Goal: Transaction & Acquisition: Purchase product/service

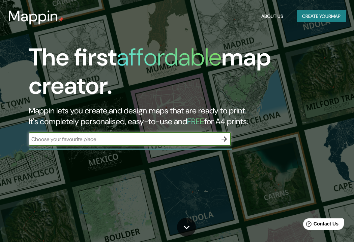
click at [317, 16] on button "Create your map" at bounding box center [321, 16] width 49 height 12
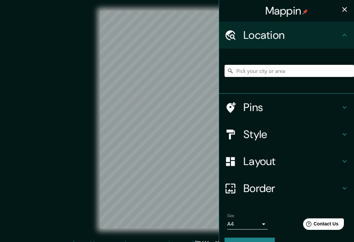
click at [260, 72] on input "Pick your city or area" at bounding box center [288, 71] width 129 height 12
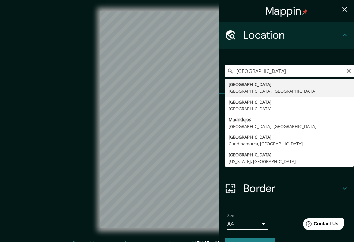
type input "Madrid, Madrid, Spain"
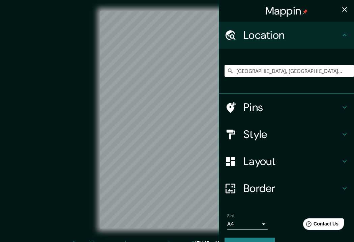
click at [266, 155] on h4 "Layout" at bounding box center [291, 160] width 97 height 13
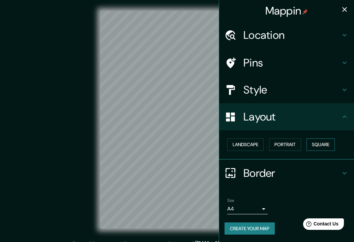
click at [321, 143] on button "Square" at bounding box center [320, 144] width 28 height 12
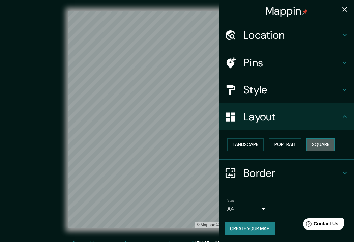
click at [322, 141] on button "Square" at bounding box center [320, 144] width 28 height 12
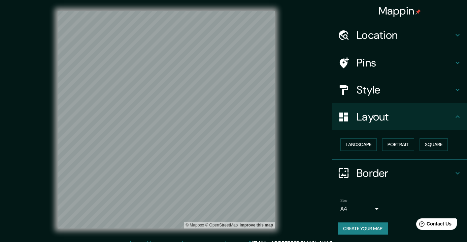
click at [354, 63] on h4 "Pins" at bounding box center [405, 62] width 97 height 13
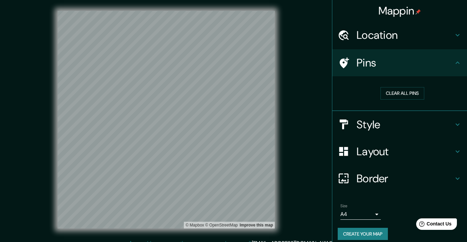
click at [354, 41] on h4 "Location" at bounding box center [405, 34] width 97 height 13
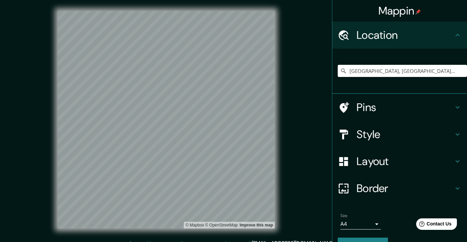
click at [354, 125] on div "Style" at bounding box center [400, 134] width 135 height 27
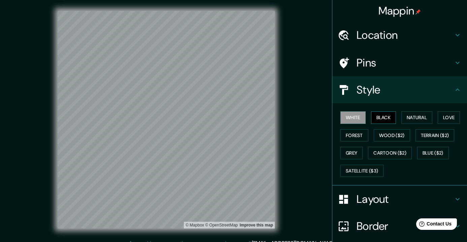
click at [354, 113] on button "Black" at bounding box center [383, 117] width 25 height 12
click at [354, 114] on button "Natural" at bounding box center [417, 117] width 31 height 12
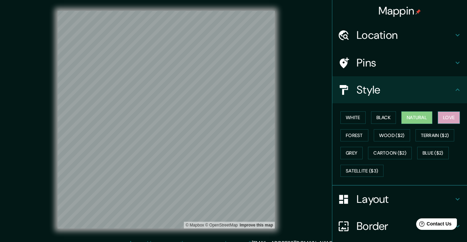
click at [354, 116] on button "Love" at bounding box center [449, 117] width 22 height 12
click at [354, 136] on button "Forest" at bounding box center [355, 135] width 28 height 12
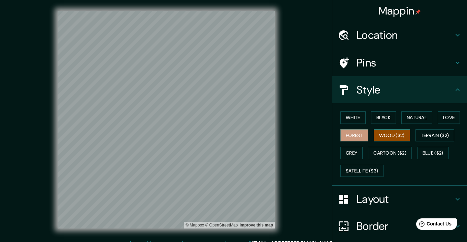
click at [354, 135] on button "Wood ($2)" at bounding box center [392, 135] width 36 height 12
click at [352, 149] on button "Grey" at bounding box center [352, 153] width 22 height 12
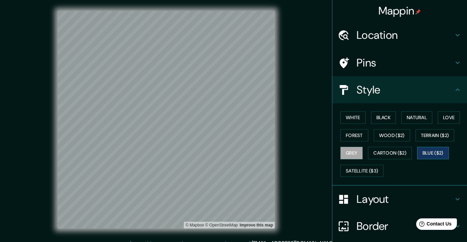
click at [354, 150] on button "Blue ($2)" at bounding box center [434, 153] width 32 height 12
click at [354, 116] on button "Love" at bounding box center [449, 117] width 22 height 12
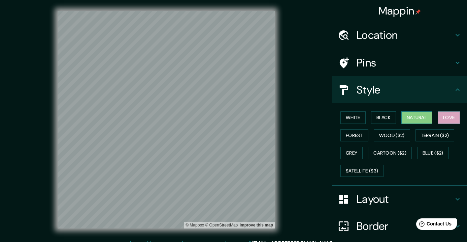
click at [354, 111] on button "Natural" at bounding box center [417, 117] width 31 height 12
click at [354, 117] on button "Black" at bounding box center [383, 117] width 25 height 12
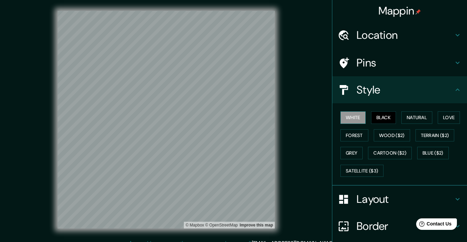
click at [354, 115] on button "White" at bounding box center [353, 117] width 25 height 12
click at [354, 133] on button "Forest" at bounding box center [355, 135] width 28 height 12
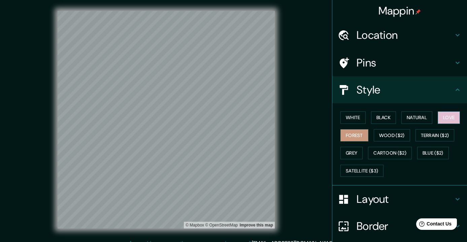
click at [354, 120] on button "Love" at bounding box center [449, 117] width 22 height 12
click at [354, 131] on button "Forest" at bounding box center [355, 135] width 28 height 12
click at [354, 119] on button "Natural" at bounding box center [417, 117] width 31 height 12
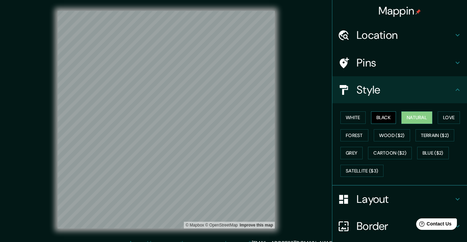
click at [354, 117] on button "Black" at bounding box center [383, 117] width 25 height 12
click at [336, 117] on div "White Black Natural Love Forest Wood ($2) Terrain ($2) Grey Cartoon ($2) Blue (…" at bounding box center [400, 144] width 135 height 82
click at [349, 117] on button "White" at bounding box center [353, 117] width 25 height 12
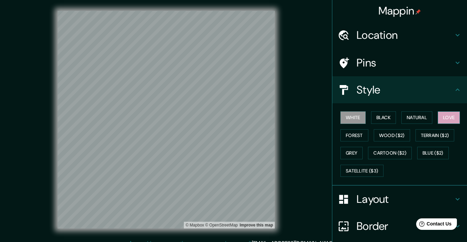
click at [354, 114] on button "Love" at bounding box center [449, 117] width 22 height 12
click at [354, 139] on button "Forest" at bounding box center [355, 135] width 28 height 12
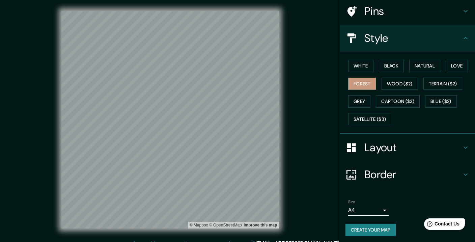
scroll to position [51, 0]
click at [354, 226] on button "Create your map" at bounding box center [370, 230] width 50 height 12
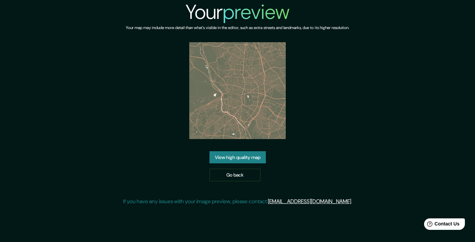
click at [243, 156] on link "View high quality map" at bounding box center [237, 157] width 56 height 12
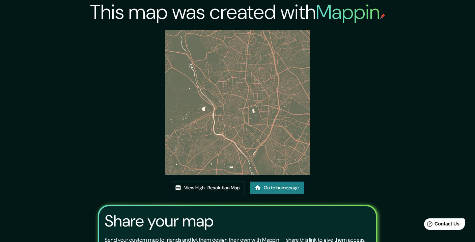
click at [230, 47] on img at bounding box center [237, 102] width 145 height 145
click at [214, 187] on link "View High-Resolution Map" at bounding box center [208, 187] width 74 height 12
click at [264, 186] on link "Go to homepage" at bounding box center [277, 187] width 54 height 12
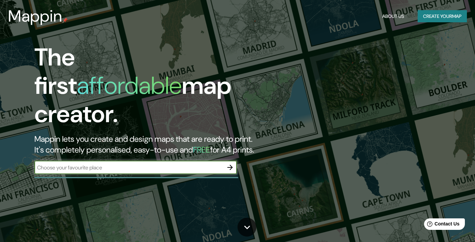
click at [425, 14] on button "Create your map" at bounding box center [441, 16] width 49 height 12
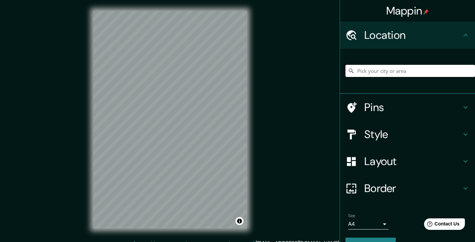
click at [368, 76] on input "Pick your city or area" at bounding box center [409, 71] width 129 height 12
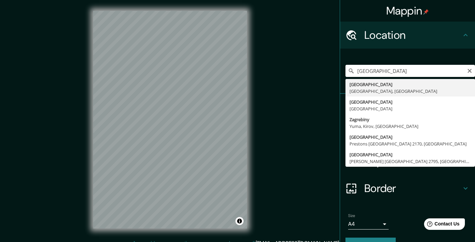
type input "Zagreb, Zagreb, Croatia"
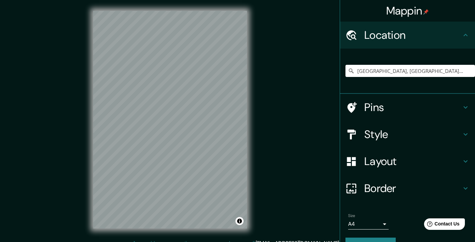
click at [378, 165] on h4 "Layout" at bounding box center [412, 160] width 97 height 13
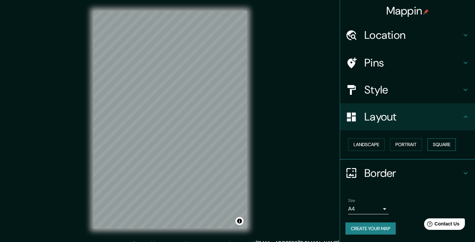
click at [445, 143] on button "Square" at bounding box center [441, 144] width 28 height 12
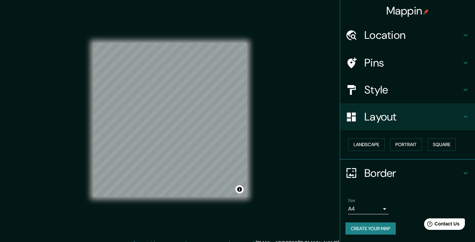
click at [378, 85] on h4 "Style" at bounding box center [412, 89] width 97 height 13
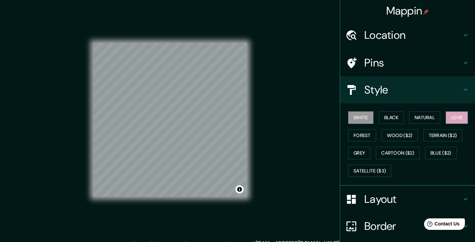
click at [456, 116] on button "Love" at bounding box center [456, 117] width 22 height 12
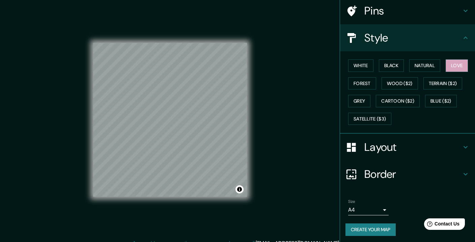
scroll to position [51, 0]
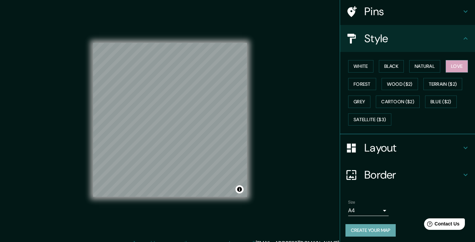
click at [367, 229] on button "Create your map" at bounding box center [370, 230] width 50 height 12
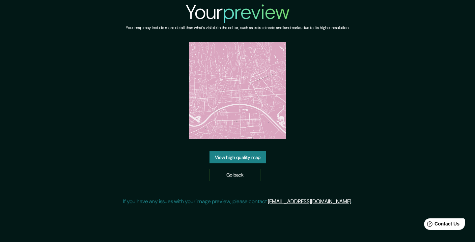
click at [222, 156] on link "View high quality map" at bounding box center [237, 157] width 56 height 12
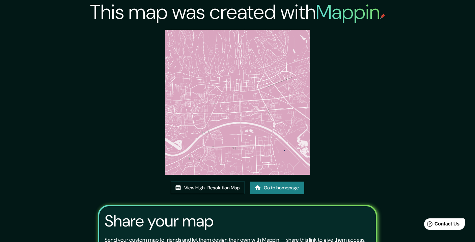
click at [230, 45] on img at bounding box center [237, 102] width 145 height 145
click at [204, 189] on link "View High-Resolution Map" at bounding box center [208, 187] width 74 height 12
click at [257, 187] on icon at bounding box center [258, 187] width 6 height 5
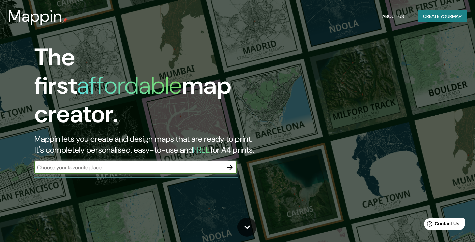
click at [437, 15] on button "Create your map" at bounding box center [441, 16] width 49 height 12
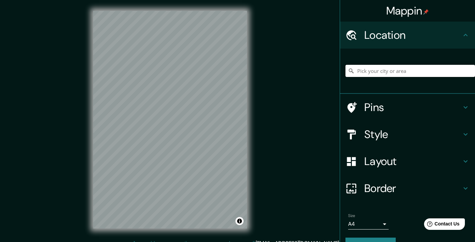
click at [395, 73] on input "Pick your city or area" at bounding box center [409, 71] width 129 height 12
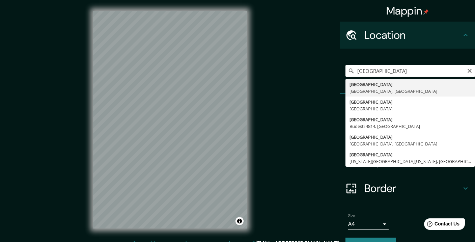
type input "Tokyo, Tokyo Prefecture, Japan"
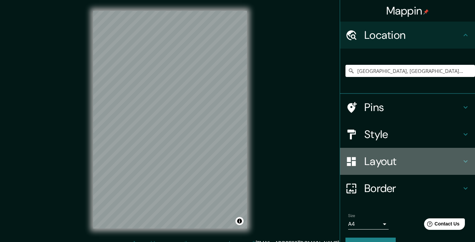
click at [377, 156] on h4 "Layout" at bounding box center [412, 160] width 97 height 13
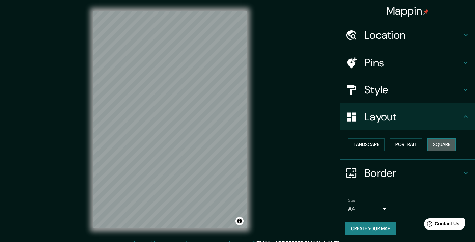
click at [447, 140] on button "Square" at bounding box center [441, 144] width 28 height 12
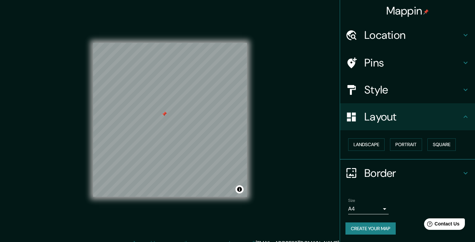
click at [377, 74] on div "Pins" at bounding box center [407, 62] width 135 height 27
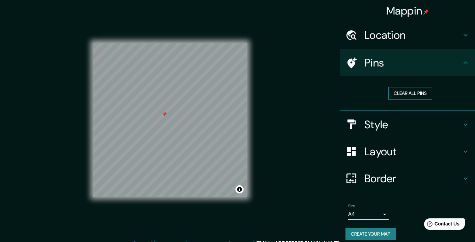
click at [405, 87] on button "Clear all pins" at bounding box center [410, 93] width 44 height 12
click at [374, 231] on button "Create your map" at bounding box center [370, 234] width 50 height 12
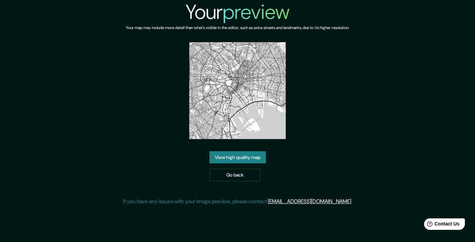
click at [237, 157] on link "View high quality map" at bounding box center [237, 157] width 56 height 12
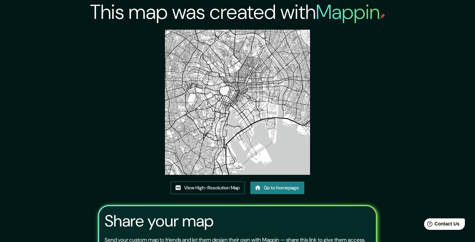
click at [206, 188] on link "View High-Resolution Map" at bounding box center [208, 187] width 74 height 12
click at [266, 184] on link "Go to homepage" at bounding box center [277, 187] width 54 height 12
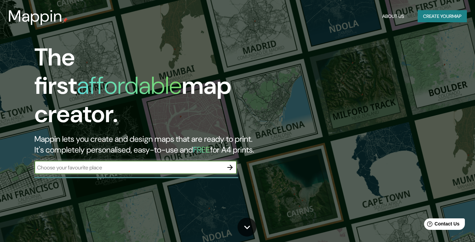
click at [438, 12] on button "Create your map" at bounding box center [441, 16] width 49 height 12
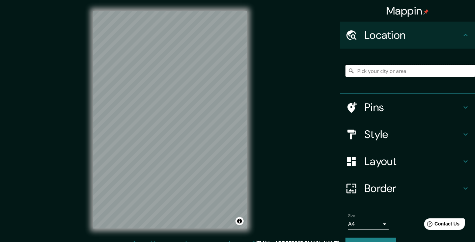
click at [372, 67] on input "Pick your city or area" at bounding box center [409, 71] width 129 height 12
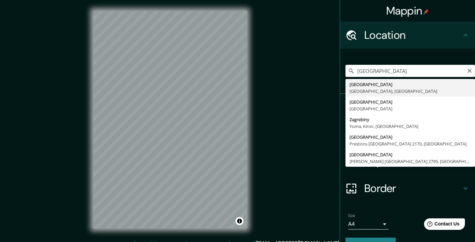
type input "[GEOGRAPHIC_DATA], [GEOGRAPHIC_DATA], [GEOGRAPHIC_DATA]"
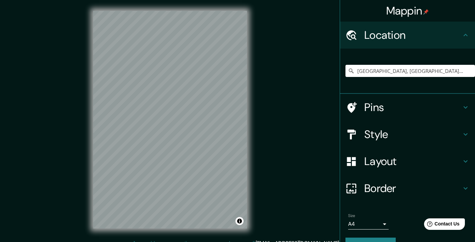
click at [376, 166] on h4 "Layout" at bounding box center [412, 160] width 97 height 13
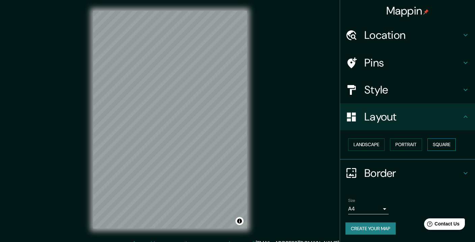
click at [430, 144] on button "Square" at bounding box center [441, 144] width 28 height 12
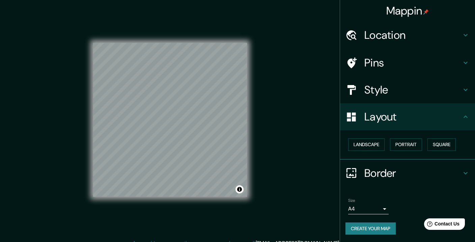
click at [383, 231] on button "Create your map" at bounding box center [370, 228] width 50 height 12
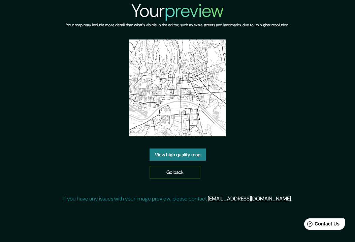
click at [177, 155] on link "View high quality map" at bounding box center [178, 154] width 56 height 12
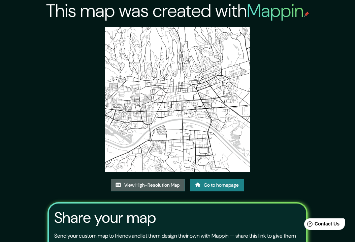
click at [140, 183] on link "View High-Resolution Map" at bounding box center [148, 185] width 74 height 12
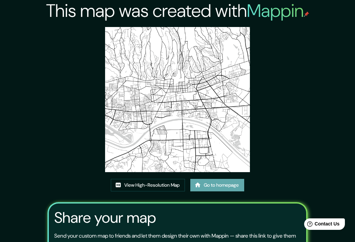
click at [219, 187] on link "Go to homepage" at bounding box center [217, 185] width 54 height 12
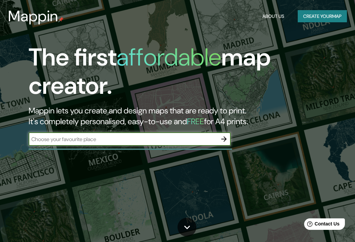
click at [325, 15] on button "Create your map" at bounding box center [322, 16] width 49 height 12
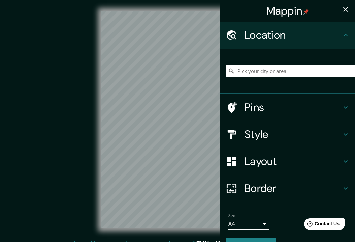
click at [284, 62] on div at bounding box center [290, 71] width 129 height 34
click at [276, 67] on input "Pick your city or area" at bounding box center [290, 71] width 129 height 12
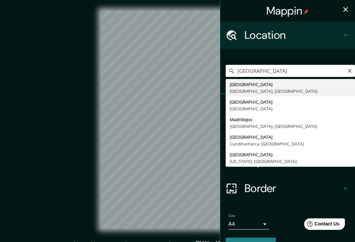
type input "Madrid, Madrid, Spain"
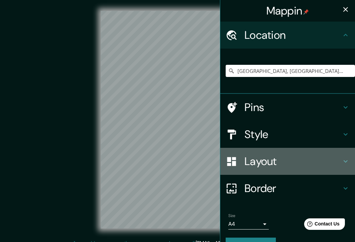
click at [263, 163] on h4 "Layout" at bounding box center [293, 160] width 97 height 13
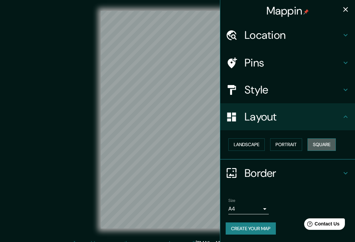
click at [322, 141] on button "Square" at bounding box center [322, 144] width 28 height 12
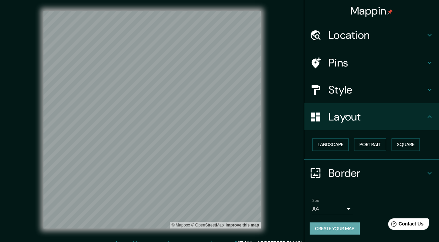
click at [330, 228] on button "Create your map" at bounding box center [335, 228] width 50 height 12
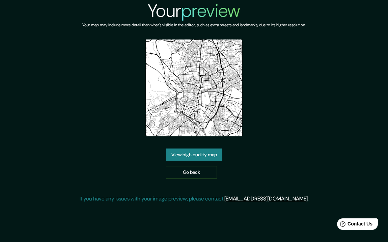
click at [200, 149] on link "View high quality map" at bounding box center [194, 154] width 56 height 12
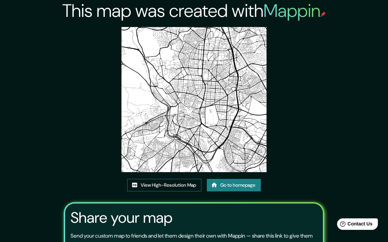
click at [184, 45] on img at bounding box center [193, 99] width 145 height 145
click at [162, 179] on link "View High-Resolution Map" at bounding box center [164, 185] width 74 height 12
